Goal: Task Accomplishment & Management: Manage account settings

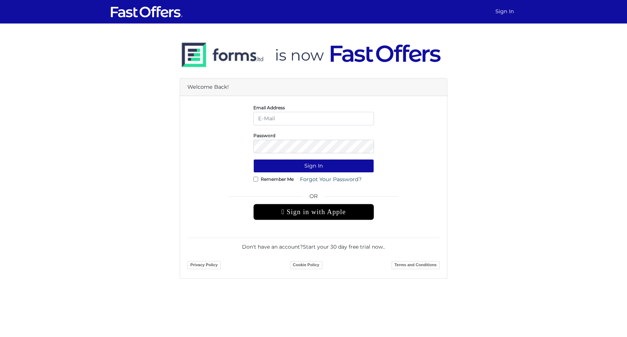
click at [322, 123] on input "email" at bounding box center [313, 119] width 121 height 14
type input "daniella@guidedhome.ca"
click at [322, 177] on link "Forgot Your Password?" at bounding box center [330, 180] width 71 height 14
click at [278, 163] on button "Sign In" at bounding box center [313, 166] width 121 height 14
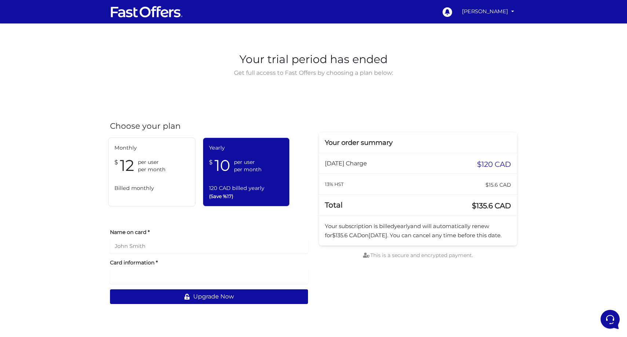
click at [521, 11] on div "0 Daniella Mione" at bounding box center [313, 12] width 418 height 18
click at [500, 11] on link "Daniella Mione" at bounding box center [488, 11] width 58 height 14
click at [487, 28] on link "My Offers" at bounding box center [487, 28] width 58 height 11
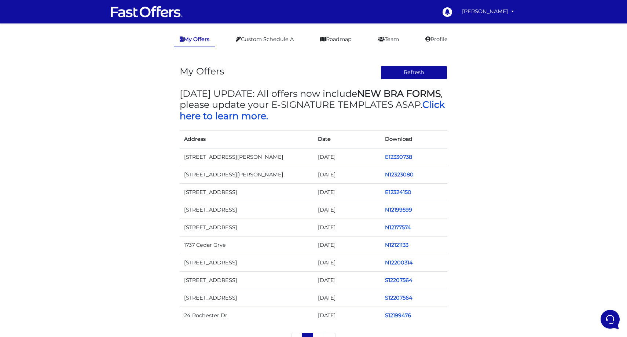
click at [396, 176] on link "N12323080" at bounding box center [399, 174] width 29 height 7
click at [421, 74] on button "Refresh" at bounding box center [413, 73] width 67 height 14
